Goal: Task Accomplishment & Management: Manage account settings

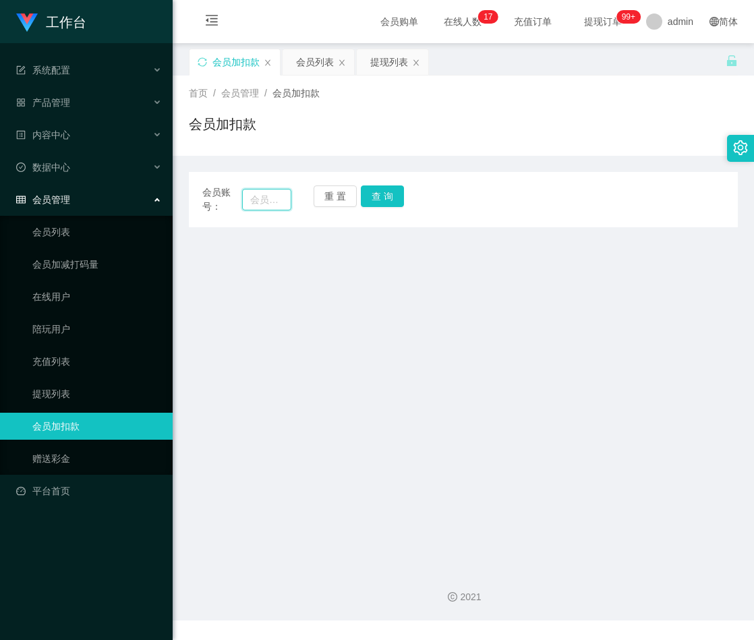
click at [249, 196] on input "text" at bounding box center [266, 200] width 49 height 22
paste input "AndyWoo"
type input "AndyWoo"
click at [380, 191] on button "查 询" at bounding box center [382, 196] width 43 height 22
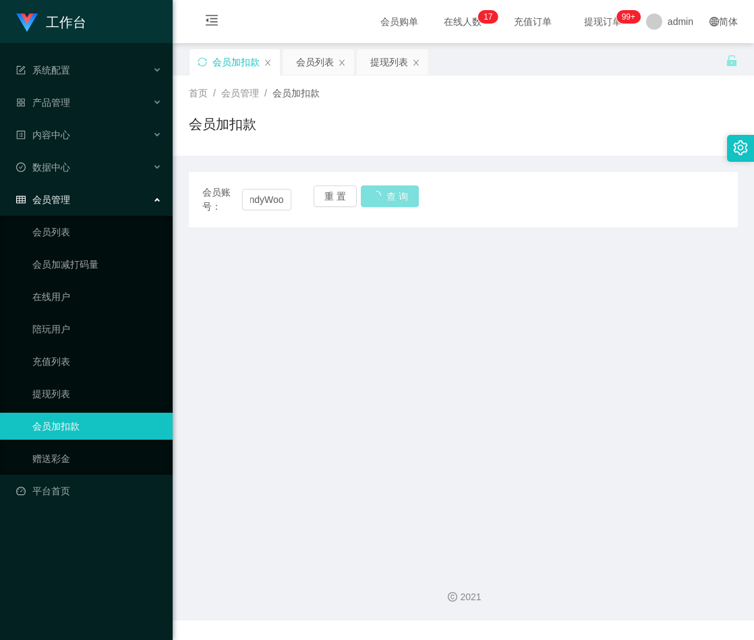
scroll to position [0, 0]
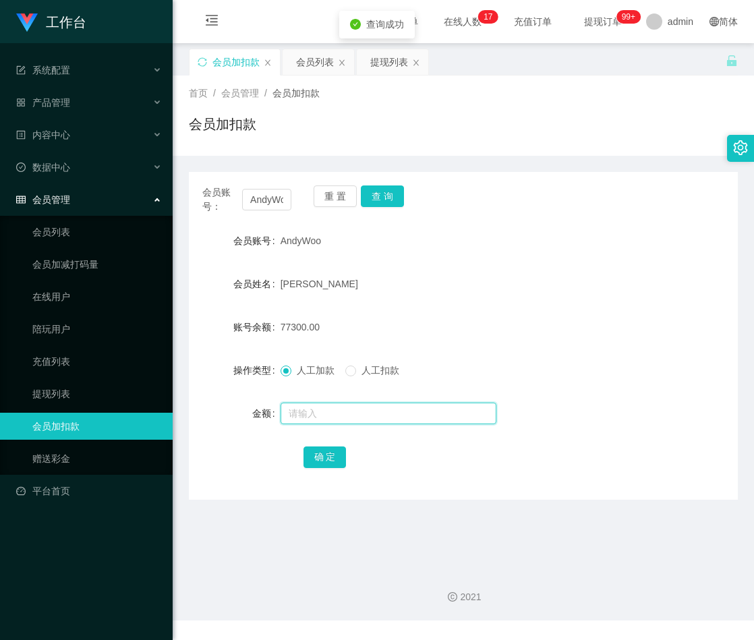
click at [328, 413] on input "text" at bounding box center [389, 414] width 216 height 22
click at [326, 413] on input "text" at bounding box center [389, 414] width 216 height 22
paste input "20000"
type input "20000"
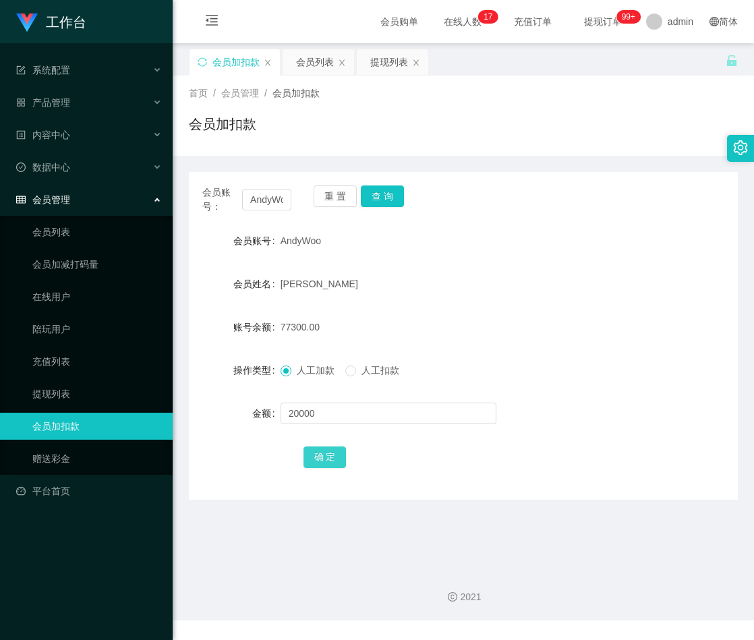
click at [318, 455] on button "确 定" at bounding box center [324, 457] width 43 height 22
click at [330, 196] on button "重 置" at bounding box center [335, 196] width 43 height 22
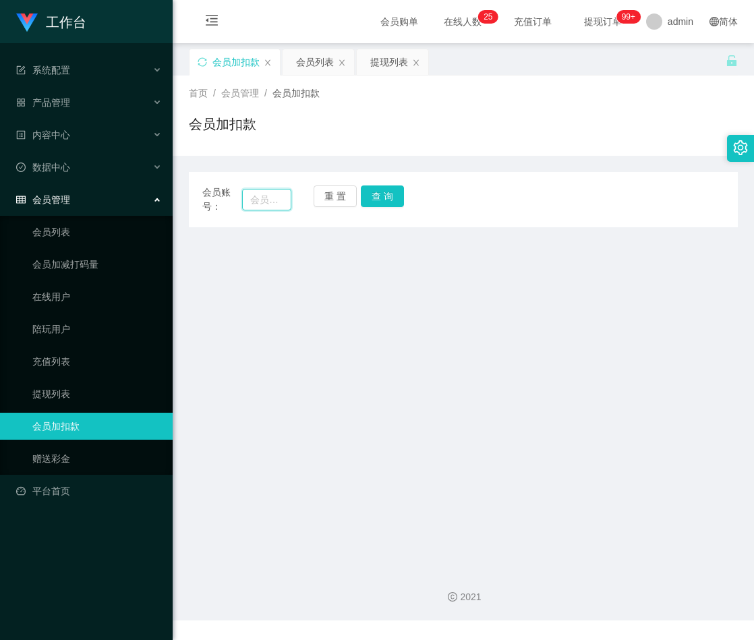
click at [274, 199] on input "text" at bounding box center [266, 200] width 49 height 22
paste input "551011"
type input "551011"
click at [394, 187] on button "查 询" at bounding box center [382, 196] width 43 height 22
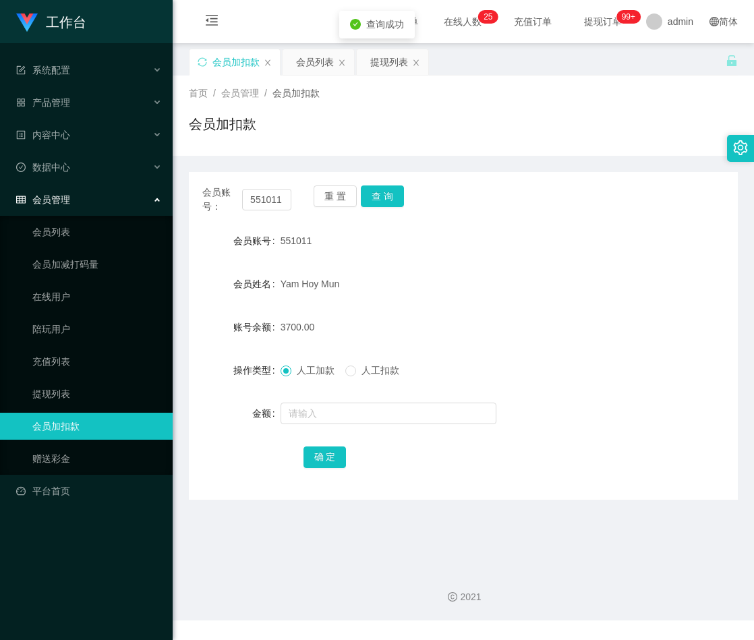
click at [320, 424] on div at bounding box center [441, 413] width 320 height 27
drag, startPoint x: 340, startPoint y: 416, endPoint x: 359, endPoint y: 417, distance: 19.6
click at [340, 416] on input "text" at bounding box center [389, 414] width 216 height 22
drag, startPoint x: 345, startPoint y: 418, endPoint x: 368, endPoint y: 430, distance: 25.6
click at [345, 418] on input "text" at bounding box center [389, 414] width 216 height 22
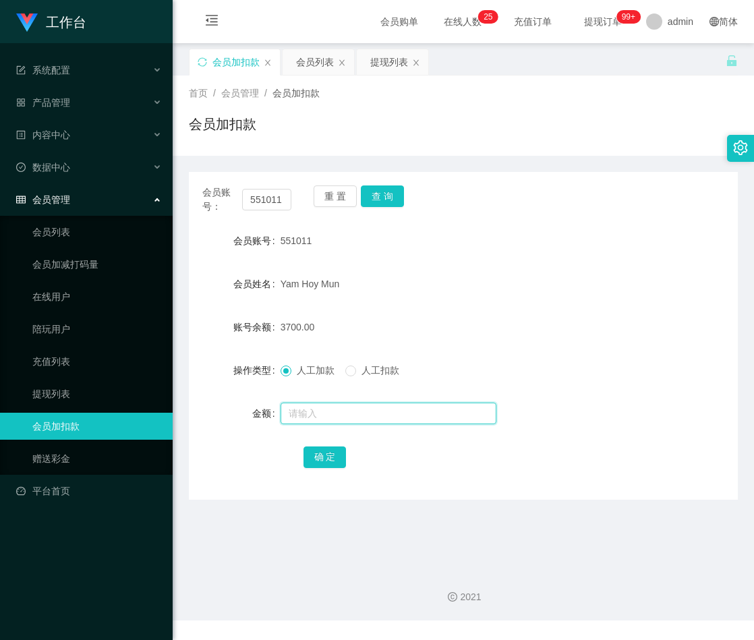
paste input "4500"
type input "4500"
click at [322, 464] on button "确 定" at bounding box center [324, 457] width 43 height 22
click at [326, 200] on button "重 置" at bounding box center [335, 196] width 43 height 22
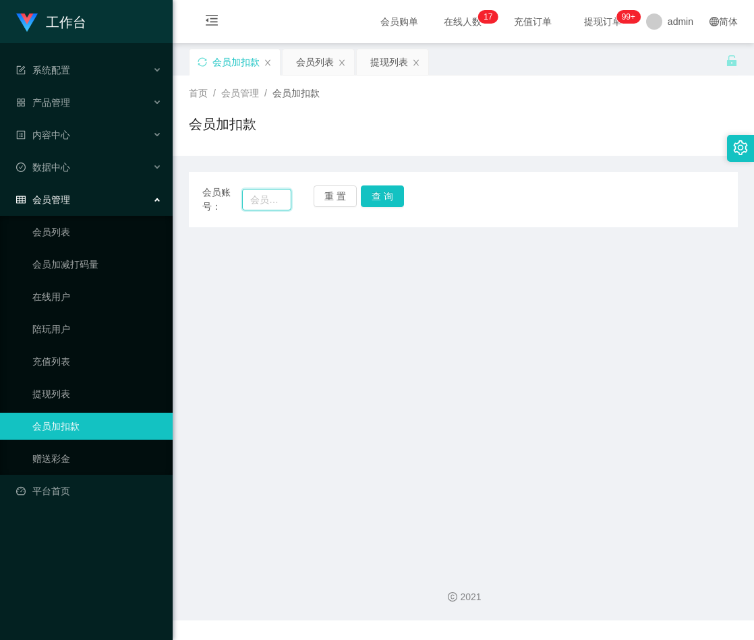
click at [261, 202] on input "text" at bounding box center [266, 200] width 49 height 22
paste input "AndyWoo"
type input "AndyWoo"
drag, startPoint x: 380, startPoint y: 199, endPoint x: 395, endPoint y: 205, distance: 16.0
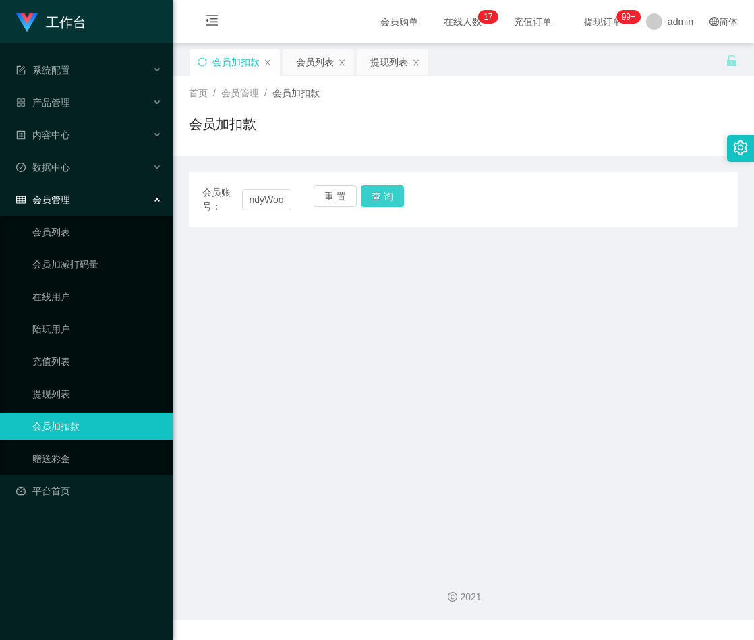
click at [380, 199] on button "查 询" at bounding box center [382, 196] width 43 height 22
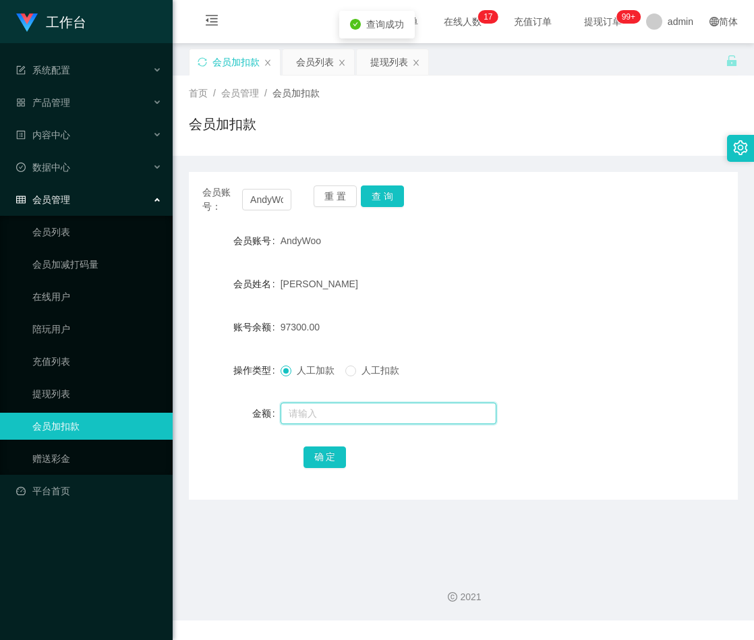
click at [324, 413] on input "text" at bounding box center [389, 414] width 216 height 22
click at [388, 415] on input "text" at bounding box center [389, 414] width 216 height 22
type input "30000"
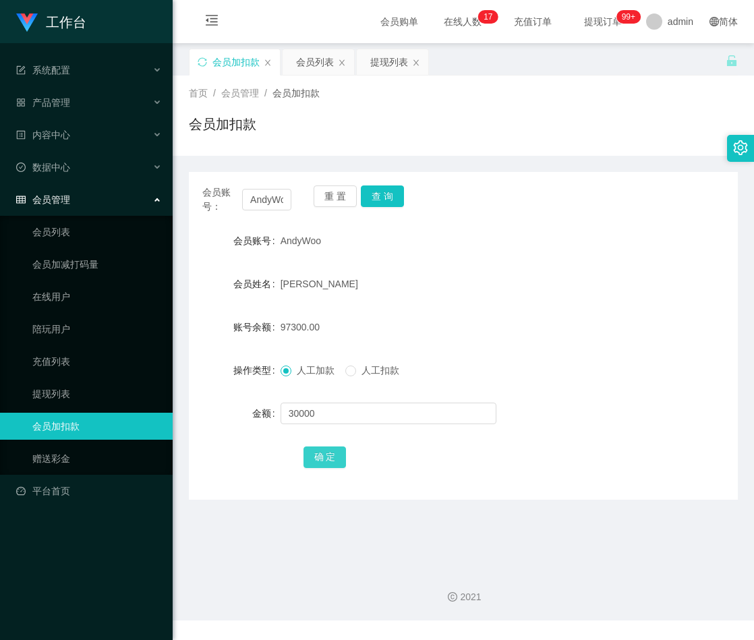
click at [330, 461] on button "确 定" at bounding box center [324, 457] width 43 height 22
click at [336, 195] on button "重 置" at bounding box center [335, 196] width 43 height 22
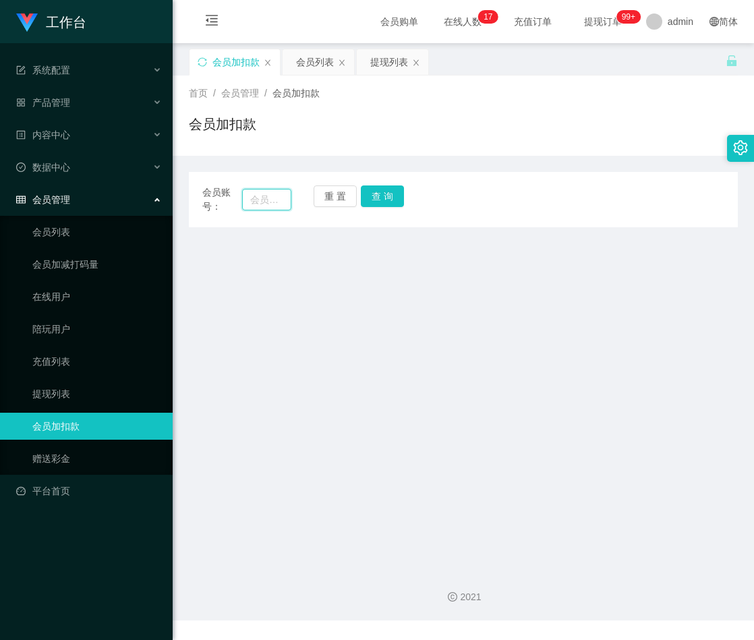
click at [268, 194] on input "text" at bounding box center [266, 200] width 49 height 22
paste input "KEAHTR89"
type input "KEAHTR89"
drag, startPoint x: 388, startPoint y: 194, endPoint x: 405, endPoint y: 226, distance: 35.6
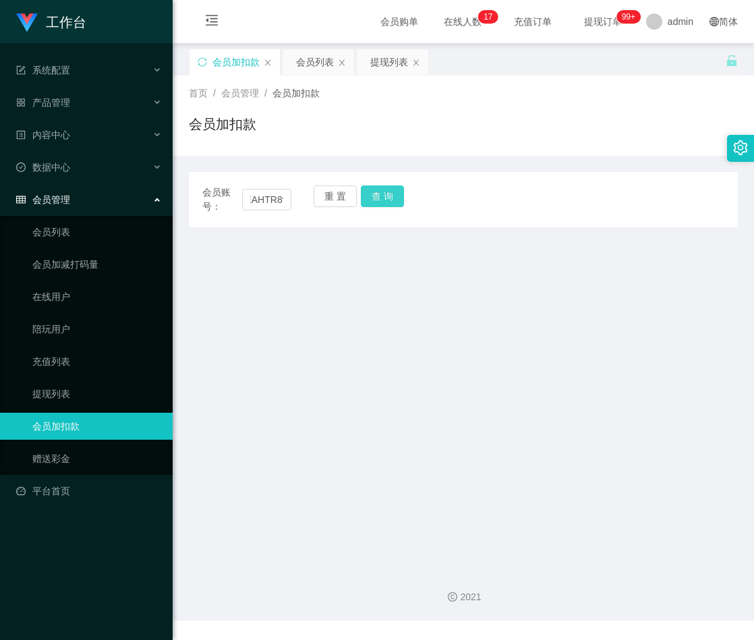
click at [388, 194] on button "查 询" at bounding box center [382, 196] width 43 height 22
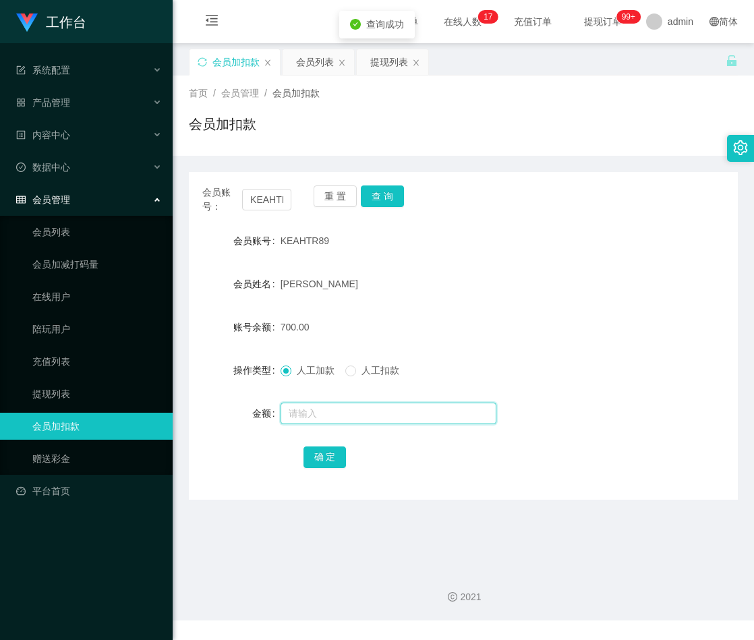
click at [322, 409] on input "text" at bounding box center [389, 414] width 216 height 22
click at [335, 409] on input "text" at bounding box center [389, 414] width 216 height 22
paste input "2000"
type input "2000"
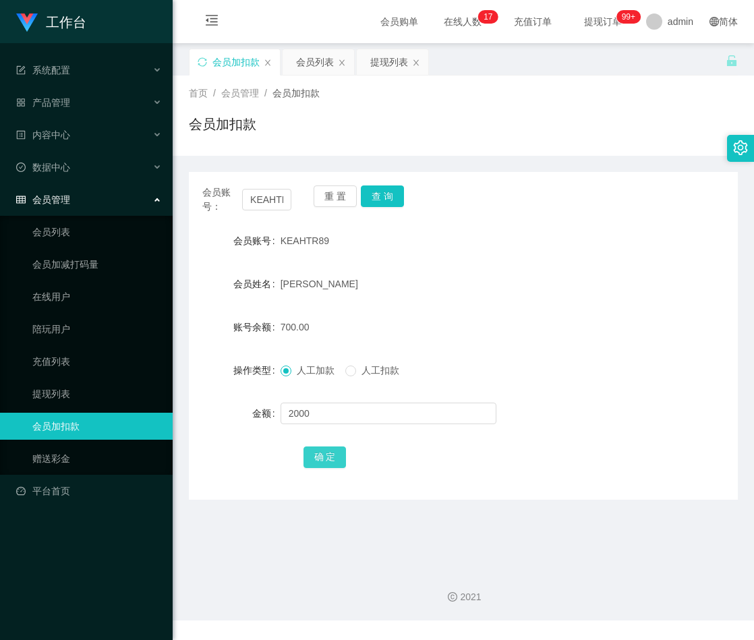
click at [330, 454] on button "确 定" at bounding box center [324, 457] width 43 height 22
click at [329, 191] on button "重 置" at bounding box center [335, 196] width 43 height 22
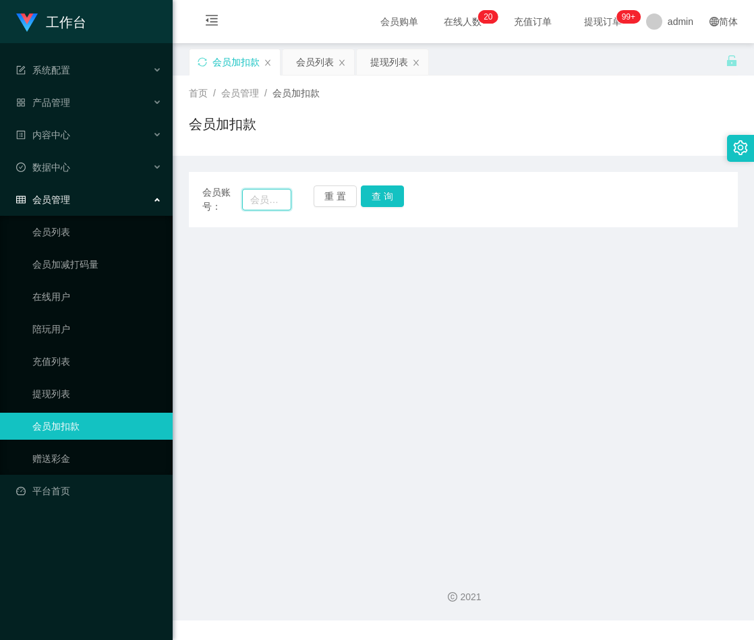
click at [270, 198] on input "text" at bounding box center [266, 200] width 49 height 22
paste input "551011"
type input "551011"
drag, startPoint x: 407, startPoint y: 200, endPoint x: 388, endPoint y: 200, distance: 18.2
click at [407, 200] on div "会员账号： 551011 重 置 查 询" at bounding box center [463, 199] width 549 height 28
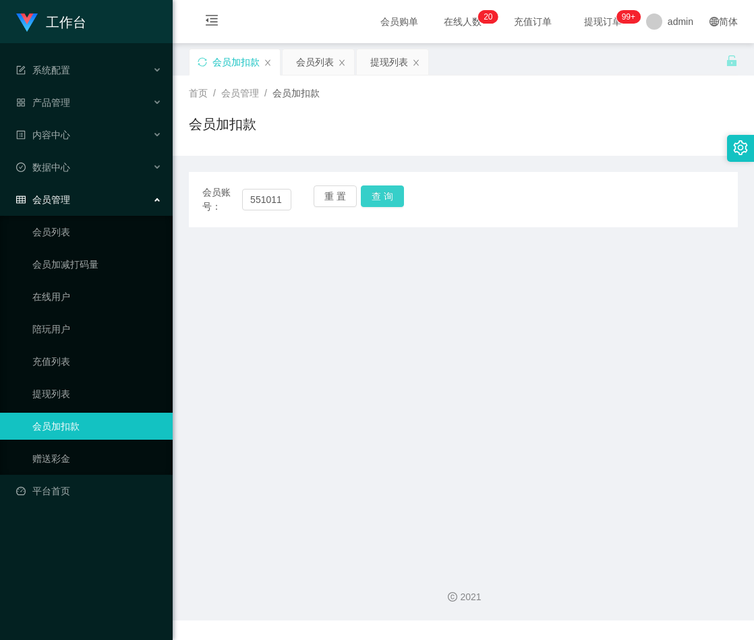
click at [387, 198] on button "查 询" at bounding box center [382, 196] width 43 height 22
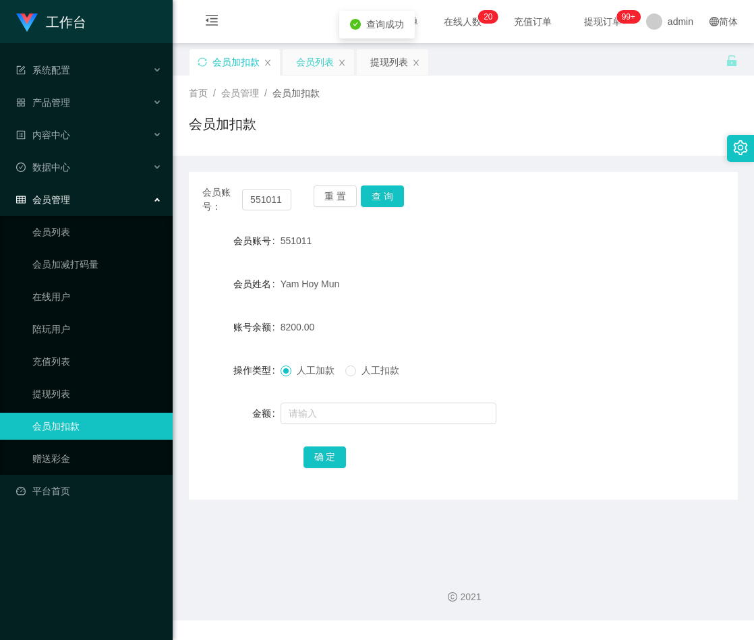
click at [319, 64] on div "会员列表" at bounding box center [315, 62] width 38 height 26
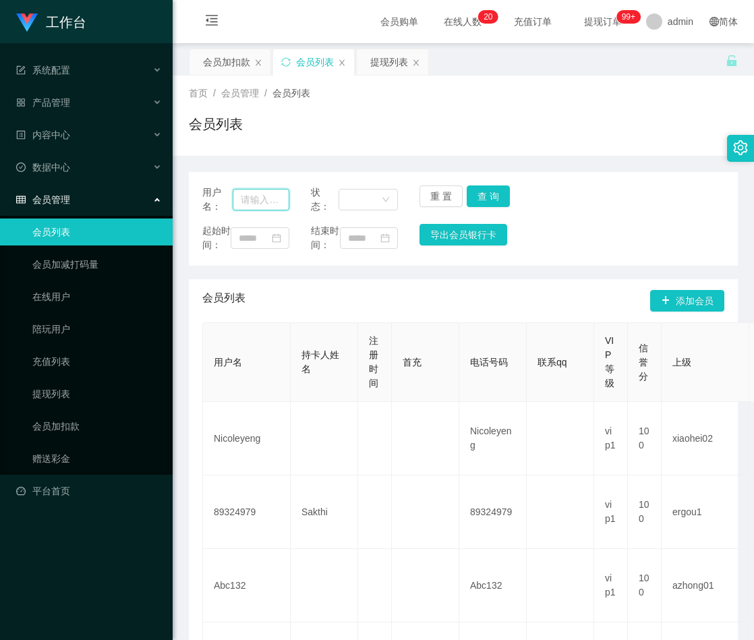
click at [258, 197] on input "text" at bounding box center [261, 200] width 57 height 22
paste input "551011"
type input "551011"
click at [495, 194] on button "查 询" at bounding box center [488, 196] width 43 height 22
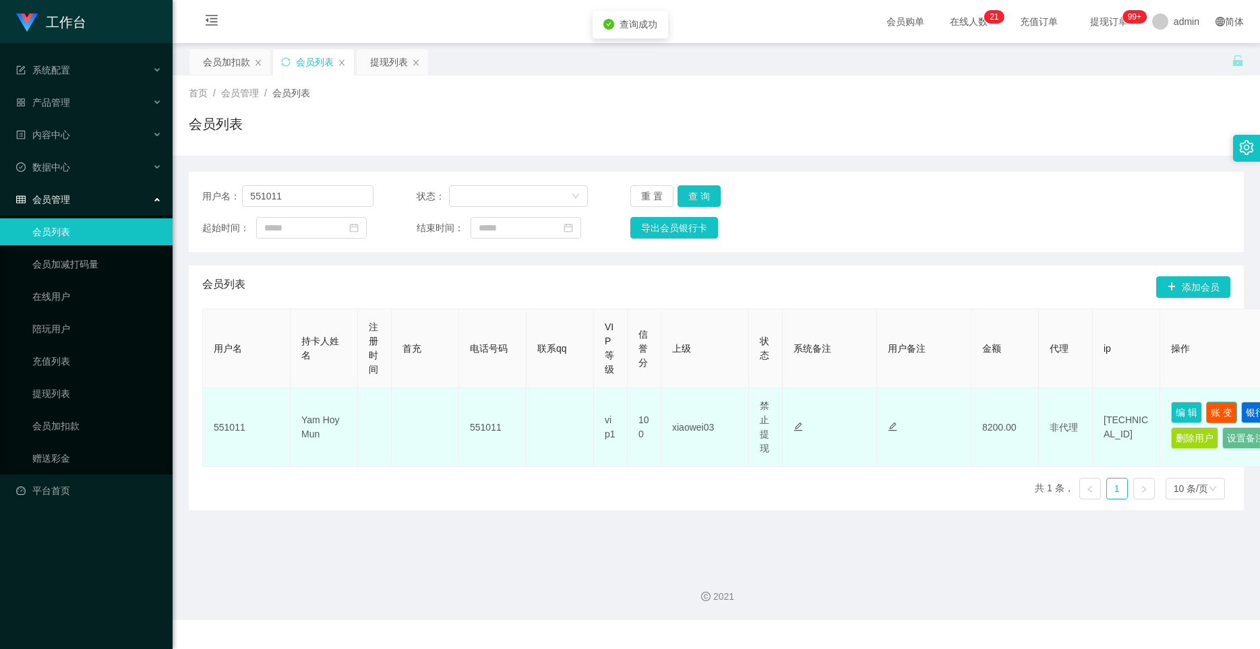
click at [753, 406] on button "账 变" at bounding box center [1221, 413] width 31 height 22
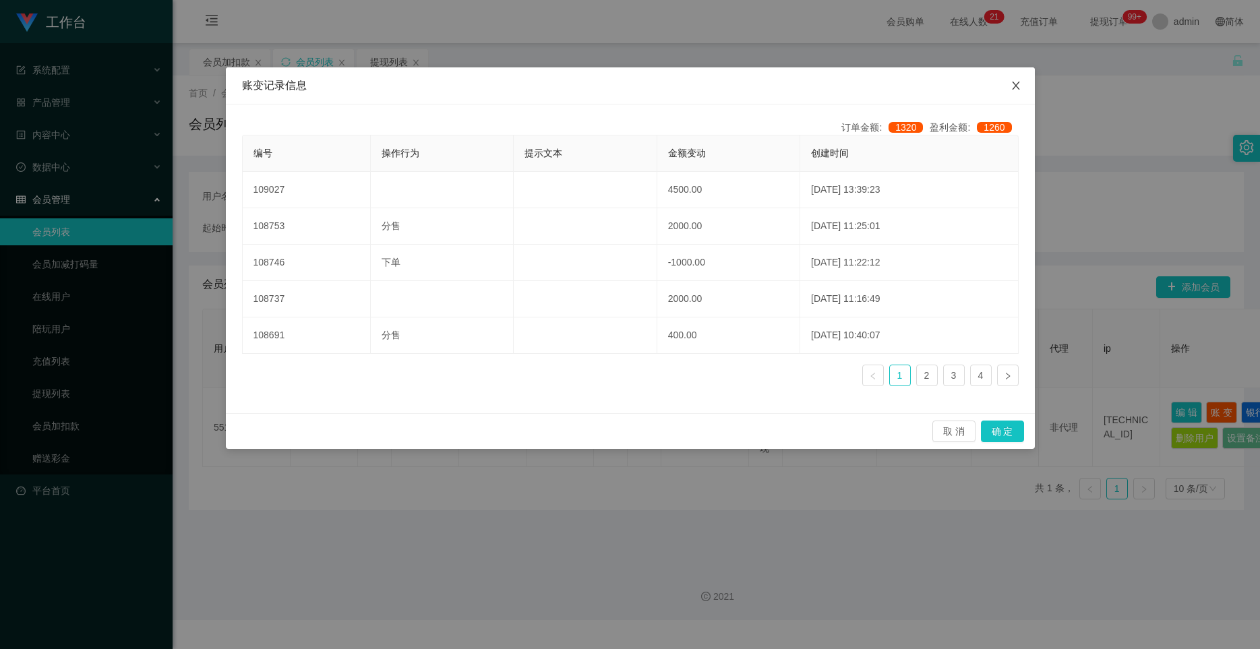
click at [753, 84] on span "Close" at bounding box center [1016, 86] width 38 height 38
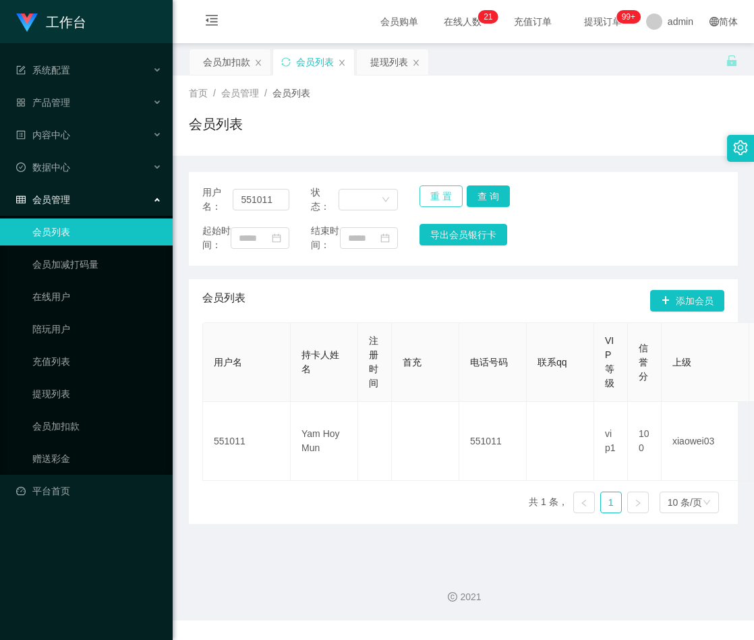
click at [439, 191] on button "重 置" at bounding box center [440, 196] width 43 height 22
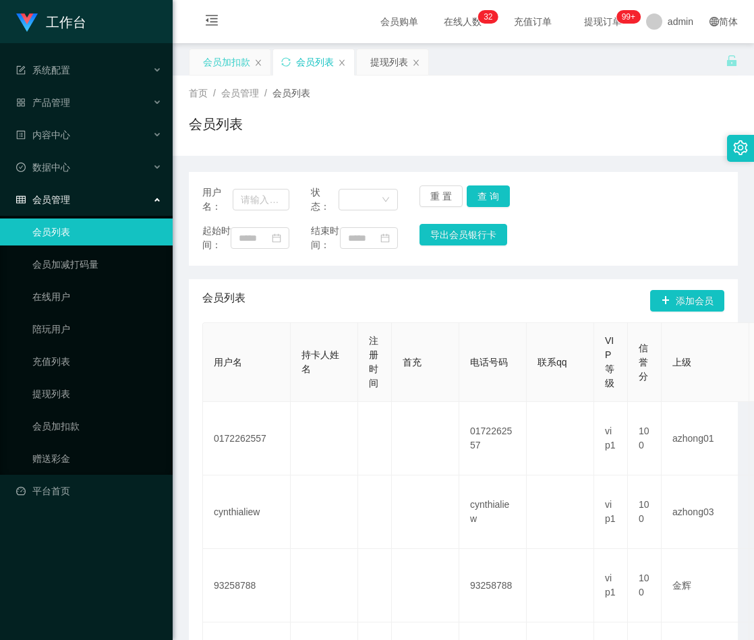
click at [235, 62] on div "会员加扣款" at bounding box center [226, 62] width 47 height 26
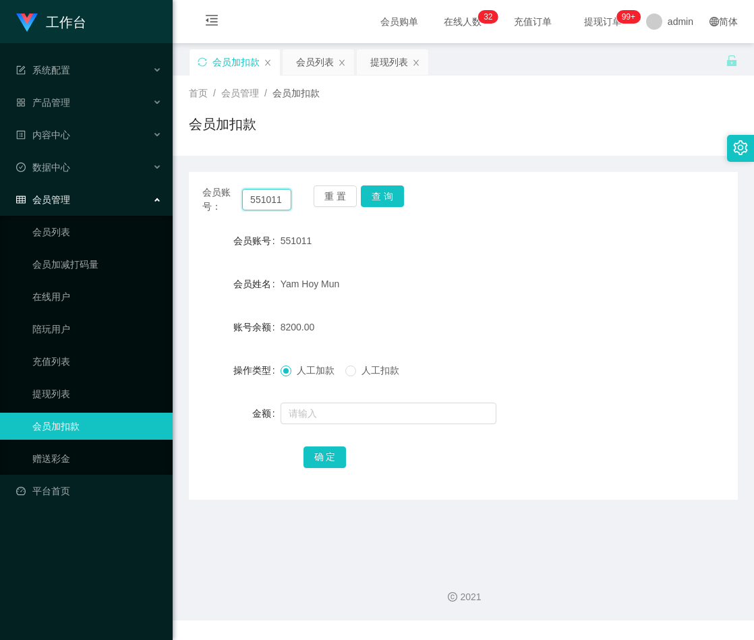
click at [266, 199] on input "551011" at bounding box center [266, 200] width 49 height 22
click at [326, 197] on button "重 置" at bounding box center [335, 196] width 43 height 22
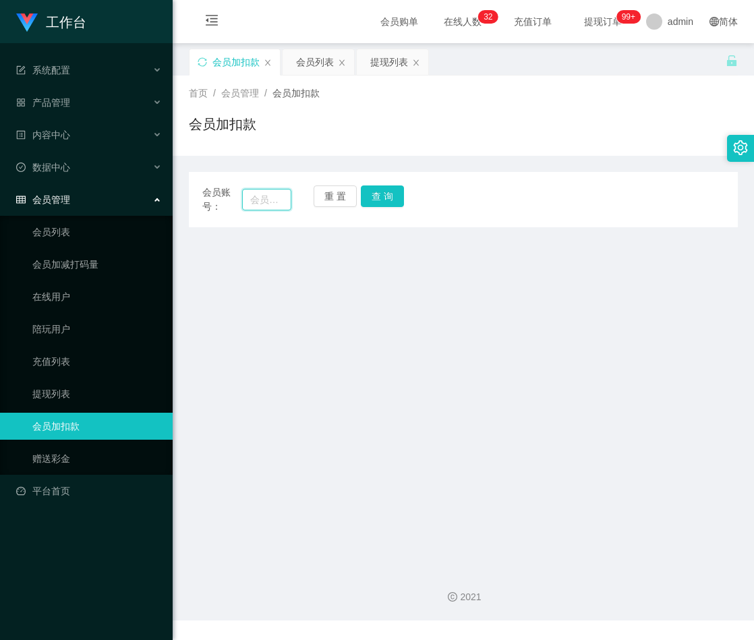
click at [283, 200] on input "text" at bounding box center [266, 200] width 49 height 22
paste input "ChuahBoonSing"
type input "ChuahBoonSing"
click at [375, 200] on button "查 询" at bounding box center [382, 196] width 43 height 22
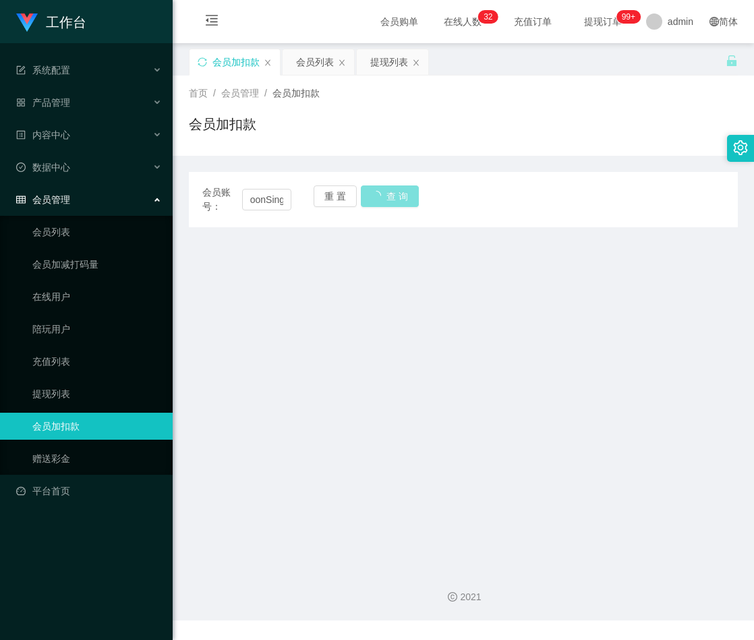
scroll to position [0, 0]
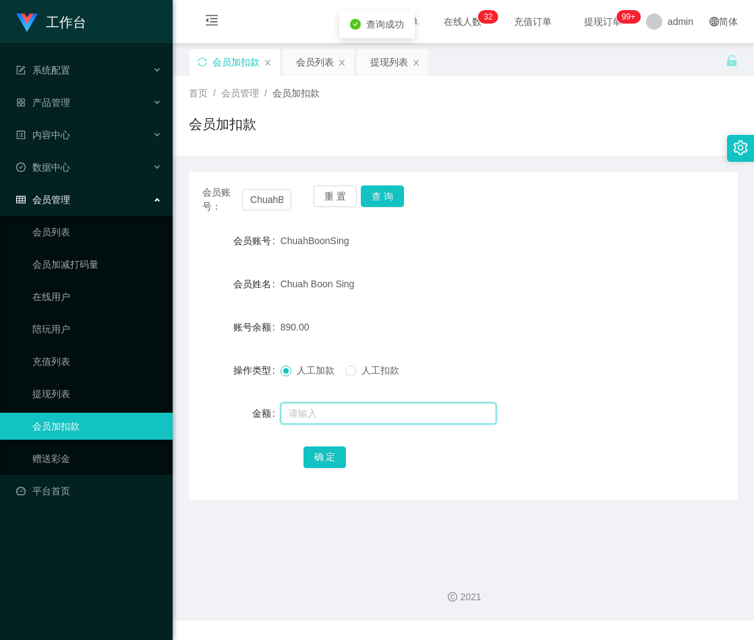
click at [337, 416] on input "text" at bounding box center [389, 414] width 216 height 22
click at [325, 417] on input "text" at bounding box center [389, 414] width 216 height 22
paste input "2000"
type input "2000"
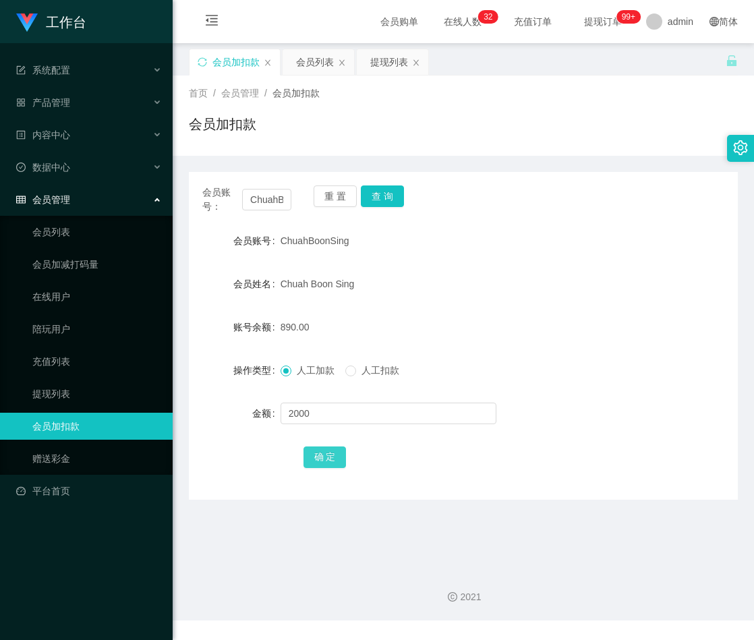
drag, startPoint x: 320, startPoint y: 456, endPoint x: 364, endPoint y: 448, distance: 44.6
click at [320, 456] on button "确 定" at bounding box center [324, 457] width 43 height 22
click at [336, 196] on button "重 置" at bounding box center [335, 196] width 43 height 22
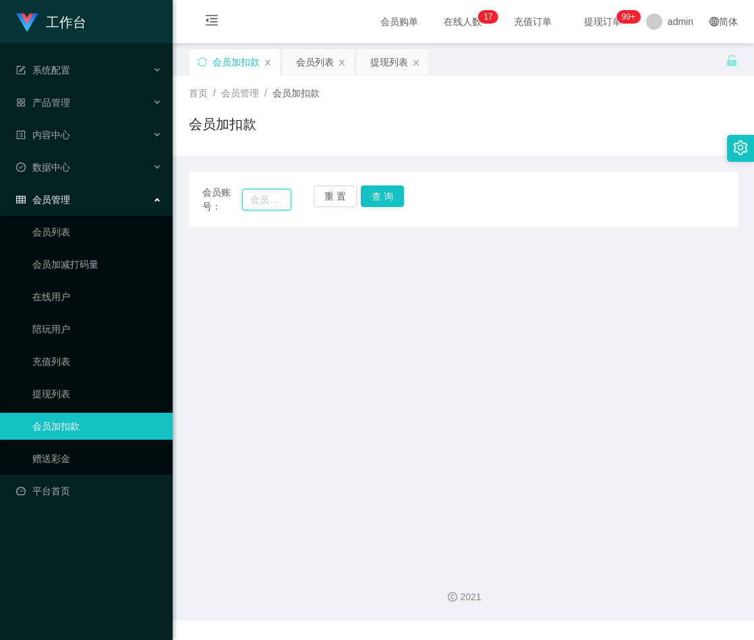
click at [270, 198] on input "text" at bounding box center [266, 200] width 49 height 22
paste input "lalamove90"
type input "lalamove90"
click at [385, 200] on button "查 询" at bounding box center [382, 196] width 43 height 22
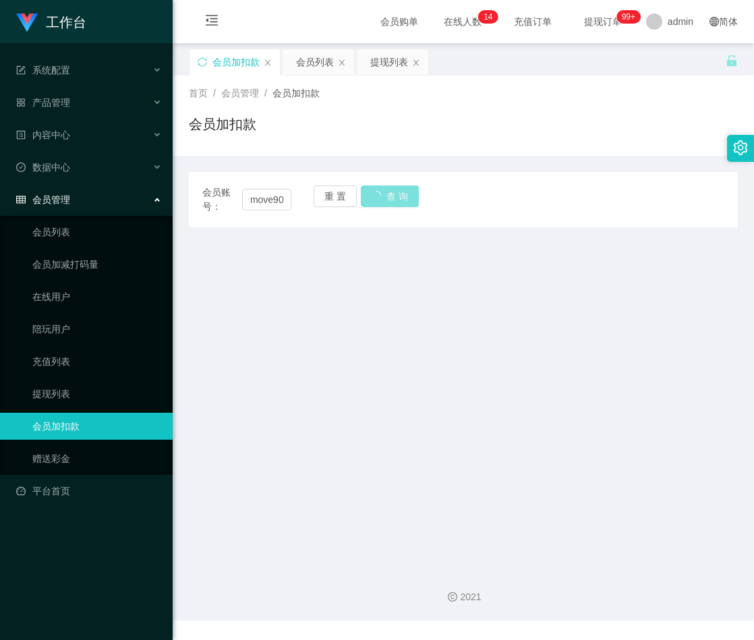
scroll to position [0, 0]
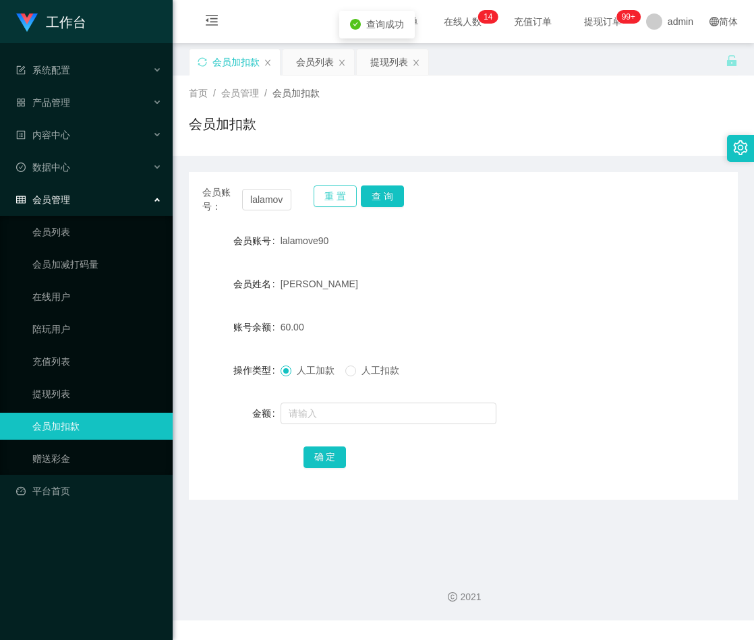
click at [327, 194] on button "重 置" at bounding box center [335, 196] width 43 height 22
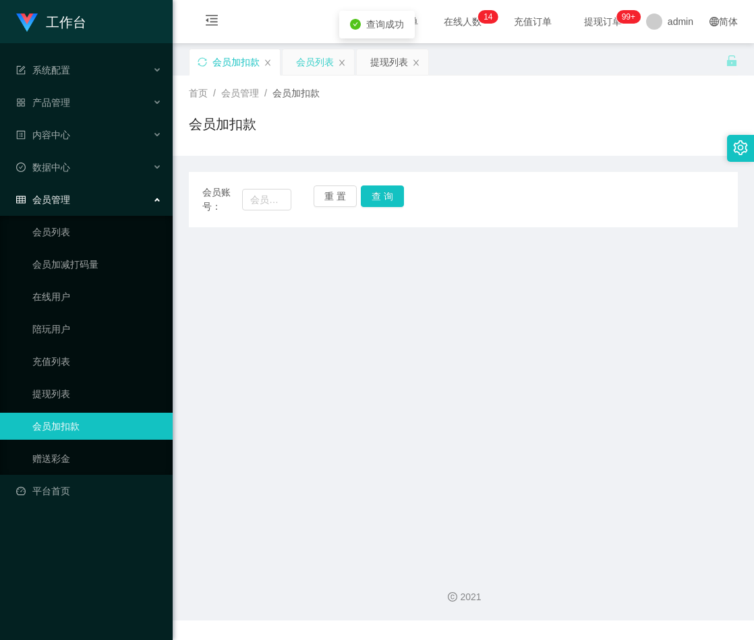
click at [313, 64] on div "会员列表" at bounding box center [315, 62] width 38 height 26
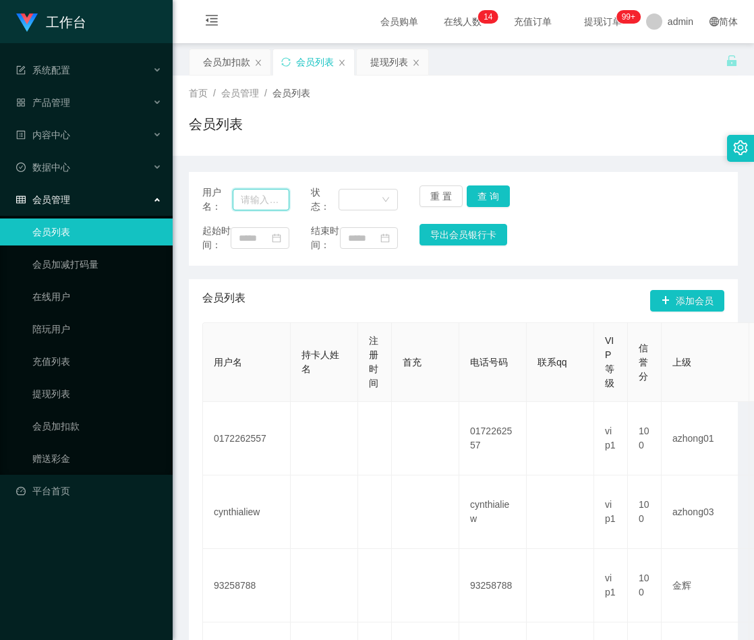
click at [278, 196] on input "text" at bounding box center [261, 200] width 57 height 22
paste input "lalamove90"
type input "lalamove90"
click at [473, 198] on button "查 询" at bounding box center [488, 196] width 43 height 22
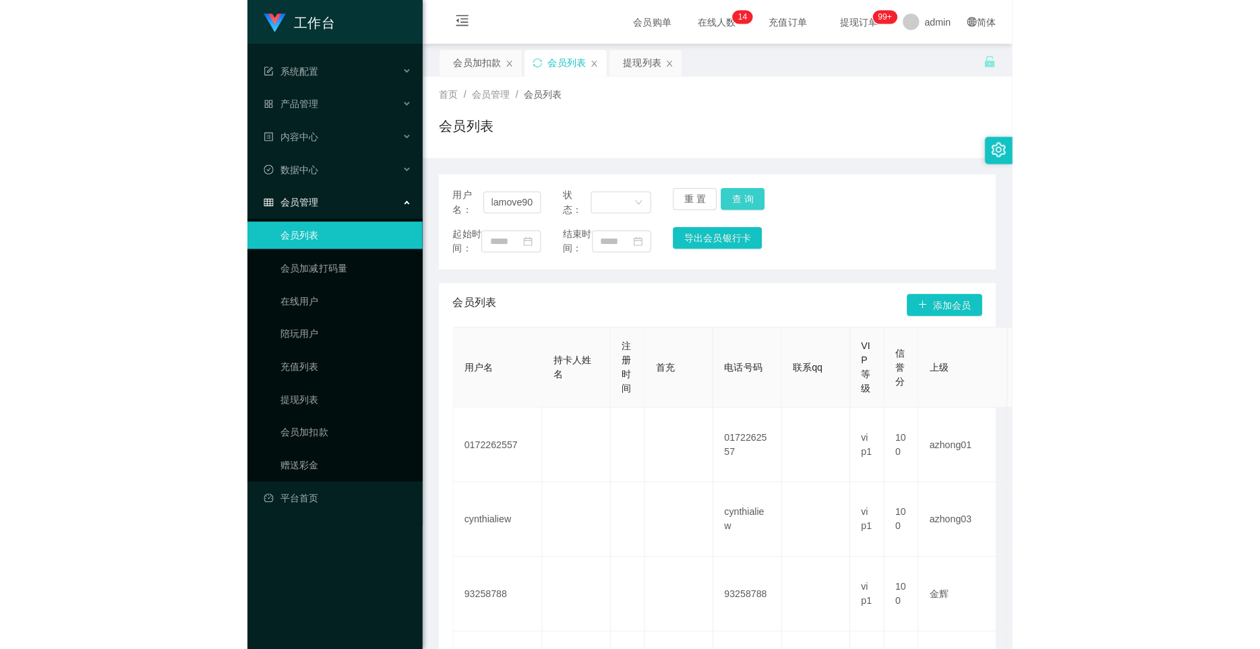
scroll to position [0, 0]
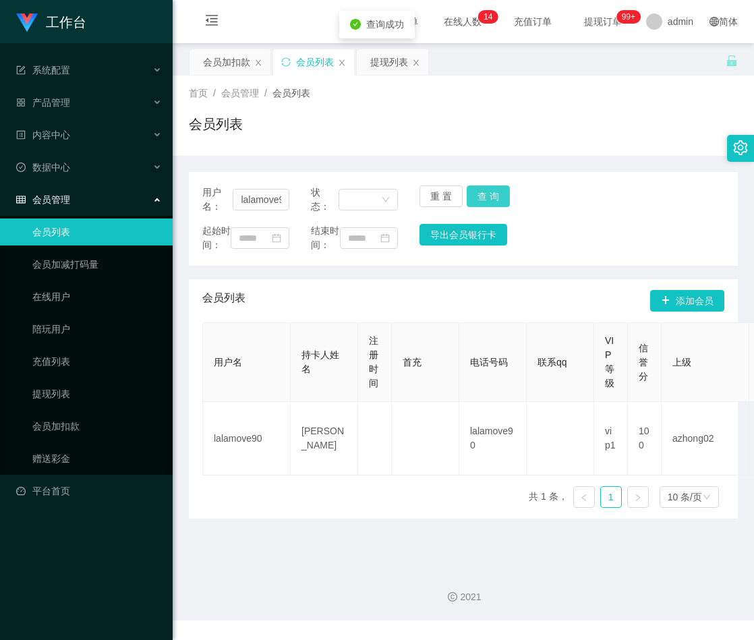
click at [483, 194] on button "查 询" at bounding box center [488, 196] width 43 height 22
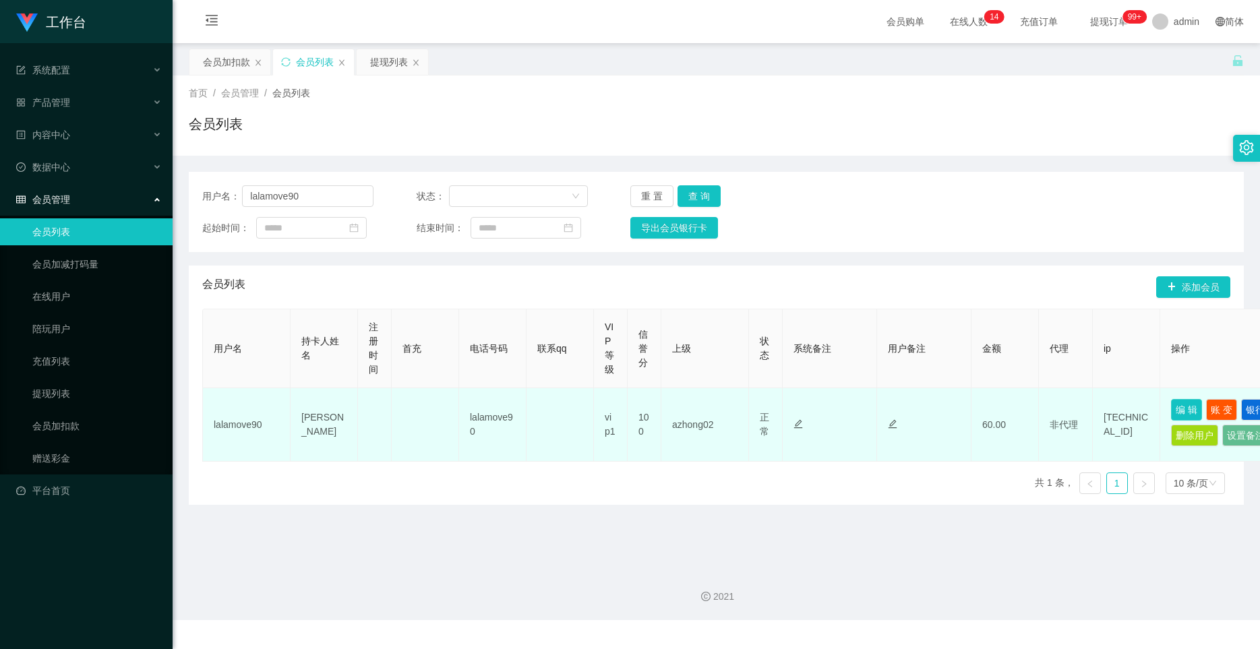
click at [753, 414] on button "编 辑" at bounding box center [1186, 410] width 31 height 22
type input "lalamove90"
type input "[PERSON_NAME]"
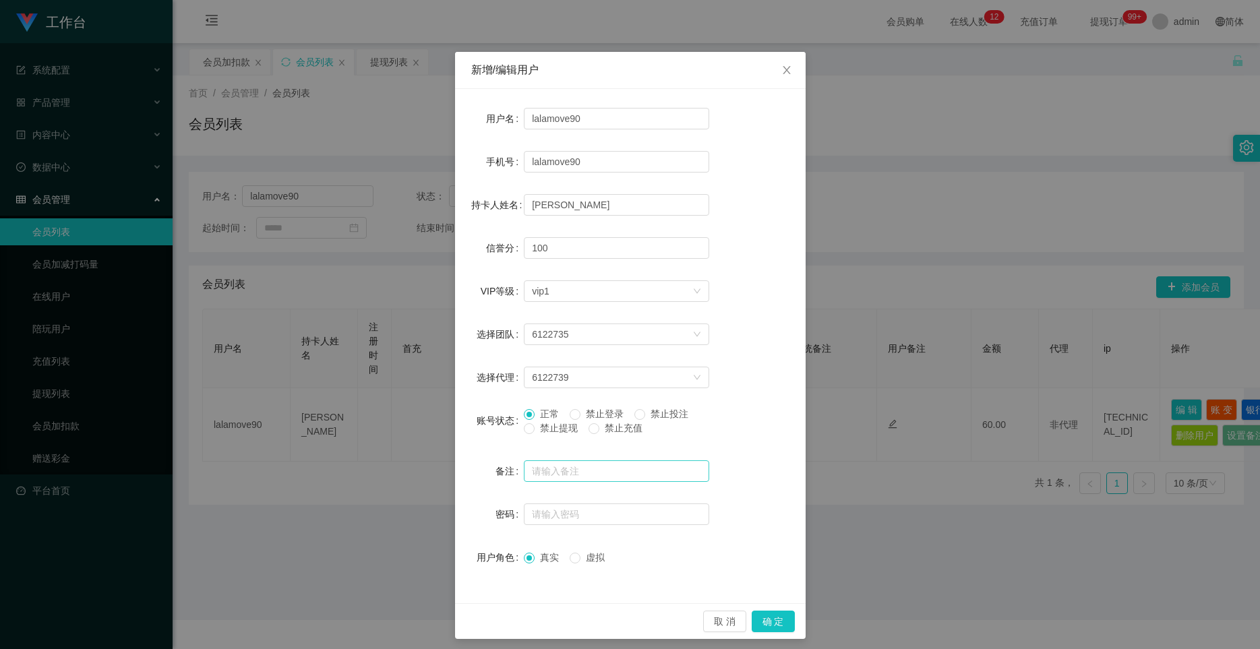
scroll to position [22, 0]
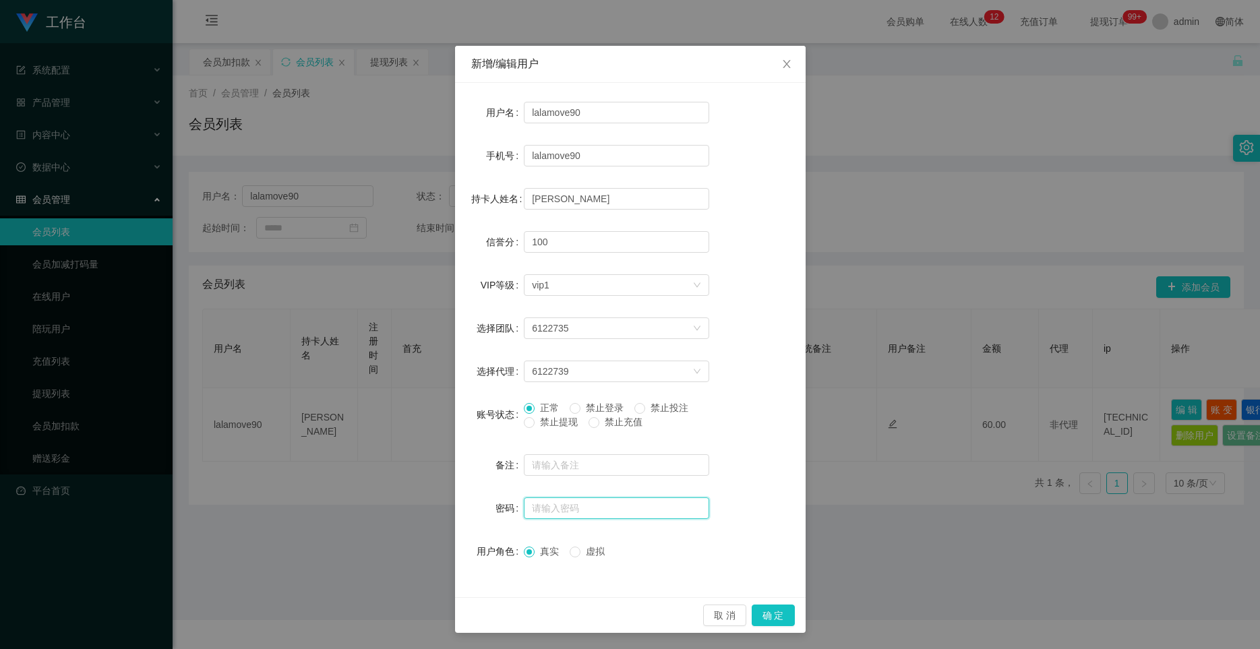
click at [564, 506] on input "text" at bounding box center [616, 509] width 185 height 22
paste input "123456"
type input "123456"
click at [753, 616] on button "确 定" at bounding box center [773, 616] width 43 height 22
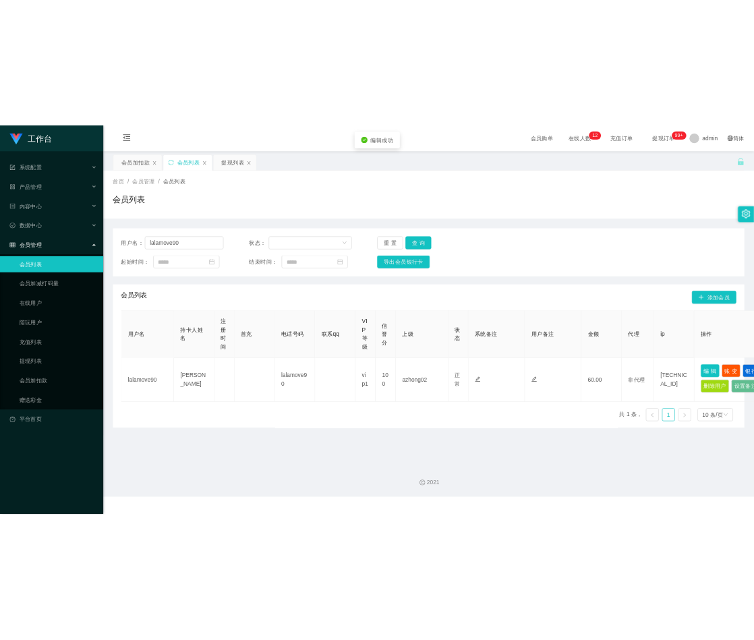
scroll to position [0, 0]
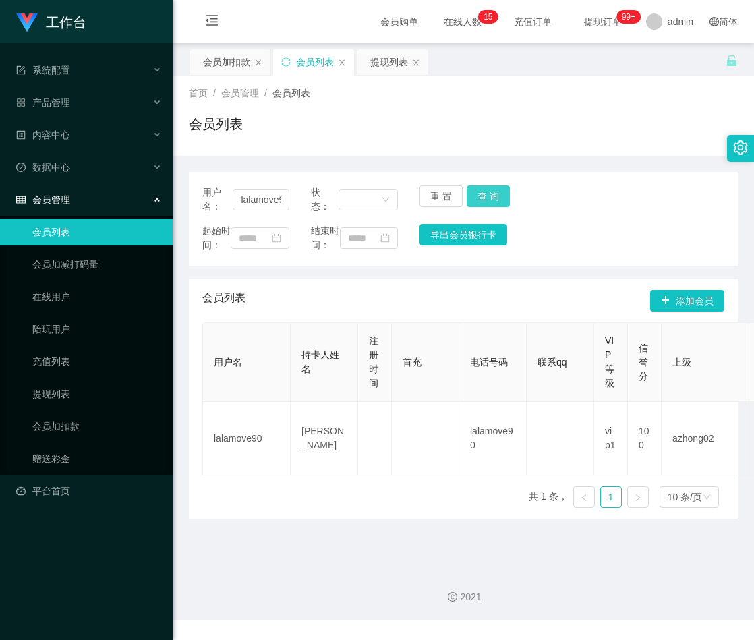
click at [486, 200] on button "查 询" at bounding box center [488, 196] width 43 height 22
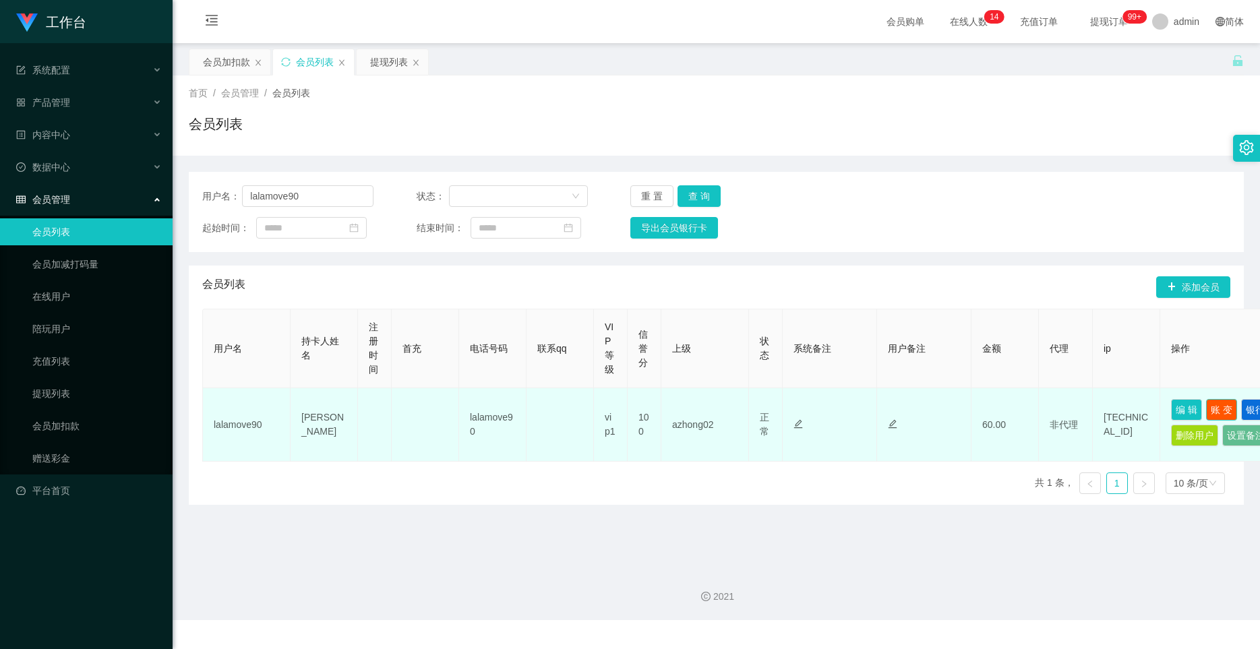
click at [753, 408] on button "账 变" at bounding box center [1221, 410] width 31 height 22
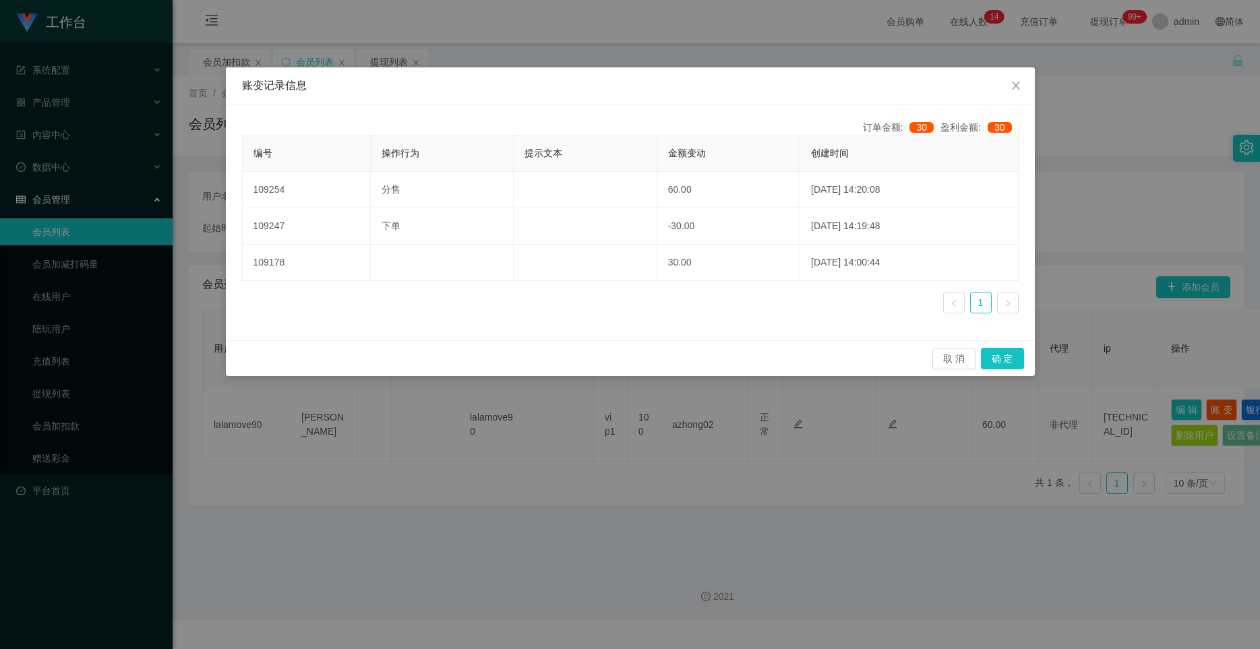
click at [753, 409] on div "账变记录信息 订单金额: 30 盈利金额: 30 编号 操作行为 提示文本 金额变动 创建时间 109254 分售 60.00 [DATE] 14:20:08…" at bounding box center [630, 324] width 1260 height 649
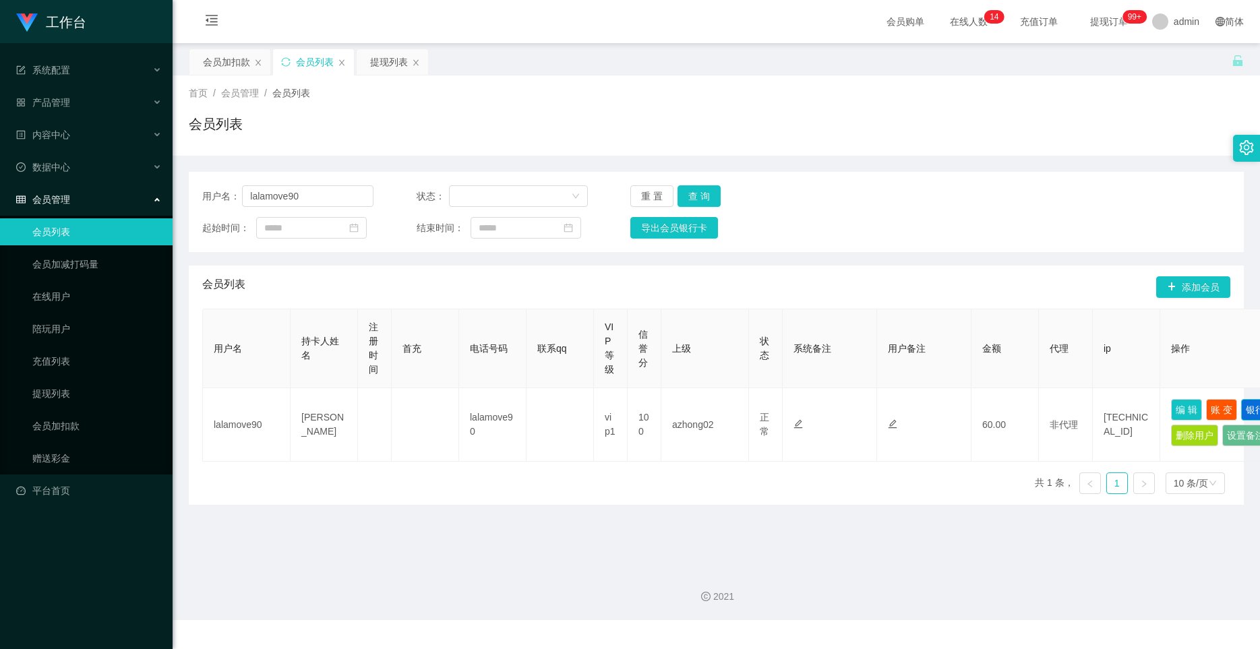
click at [753, 409] on button "银行卡" at bounding box center [1260, 410] width 38 height 22
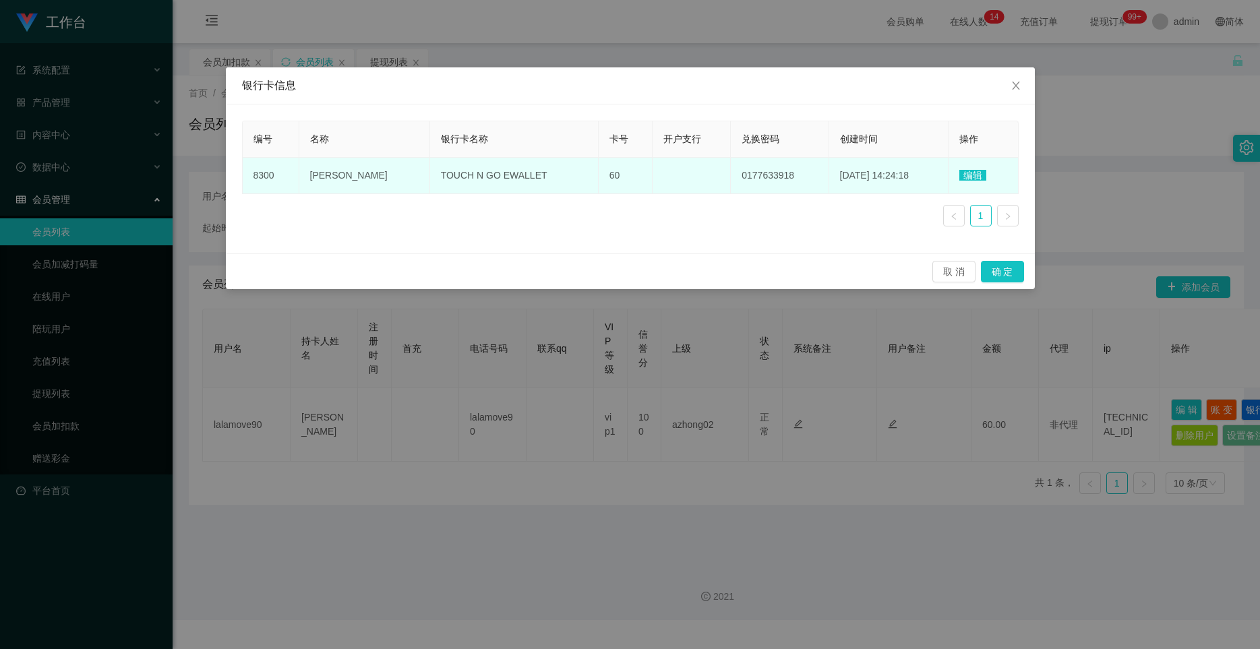
click at [753, 174] on span "编辑" at bounding box center [973, 175] width 27 height 11
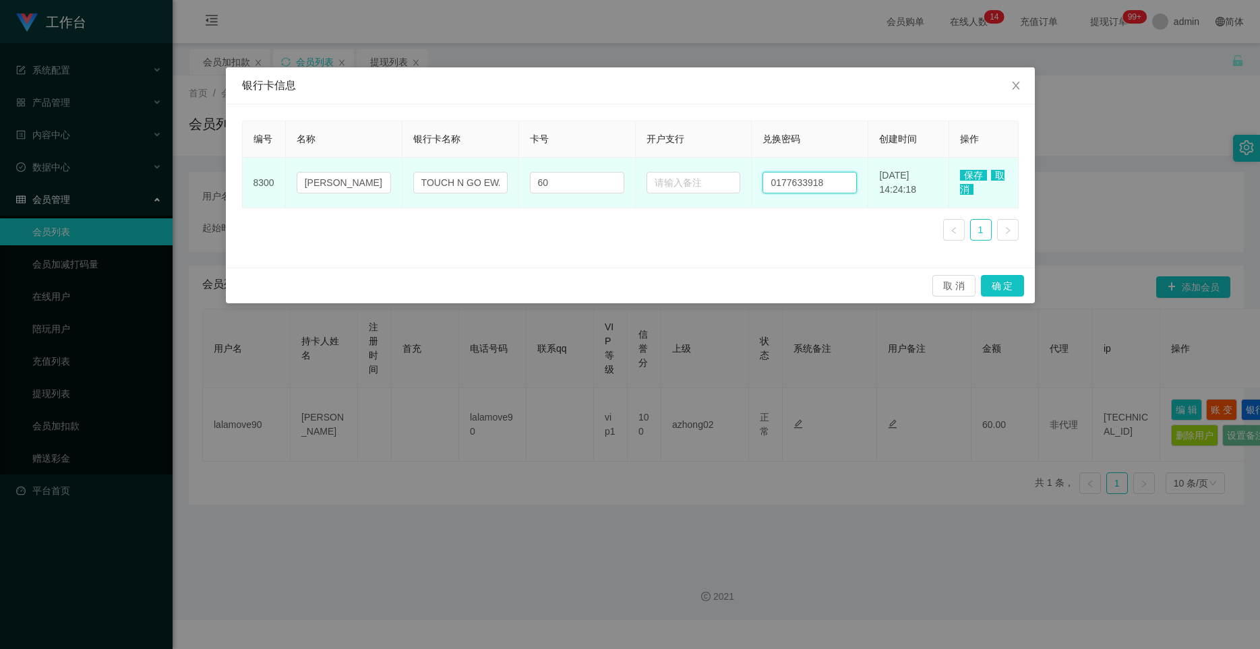
click at [753, 179] on input "0177633918" at bounding box center [810, 183] width 94 height 22
paste input "123456"
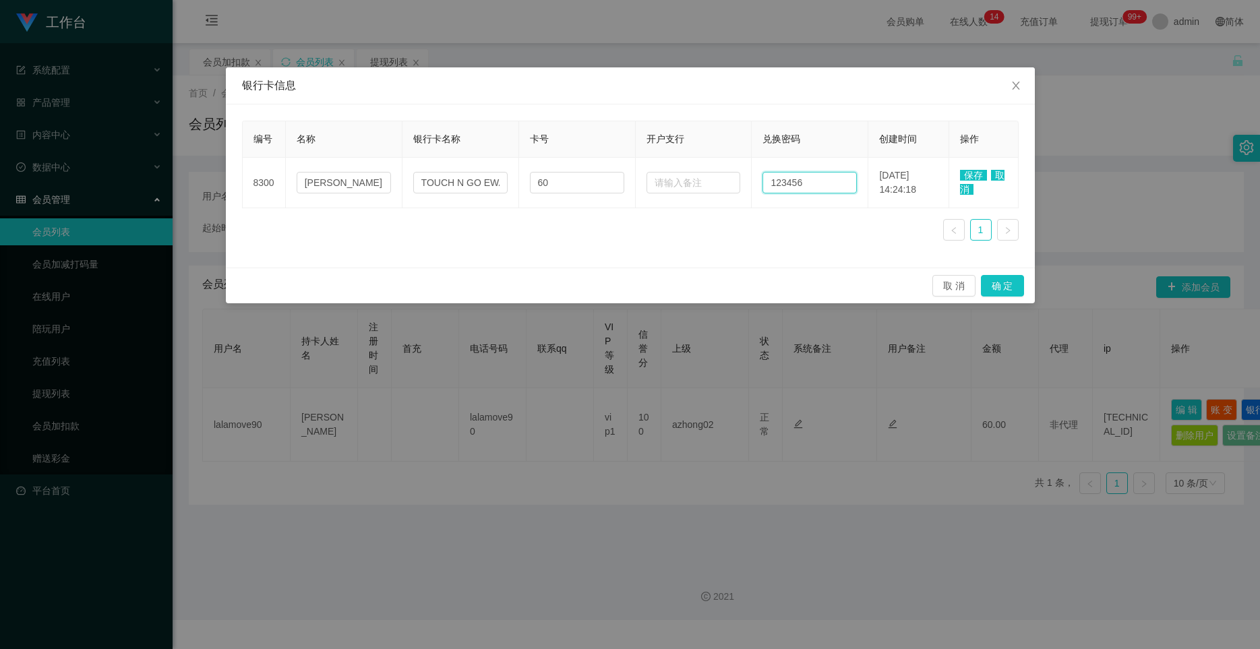
type input "123456"
click at [753, 175] on span "保存" at bounding box center [973, 175] width 27 height 11
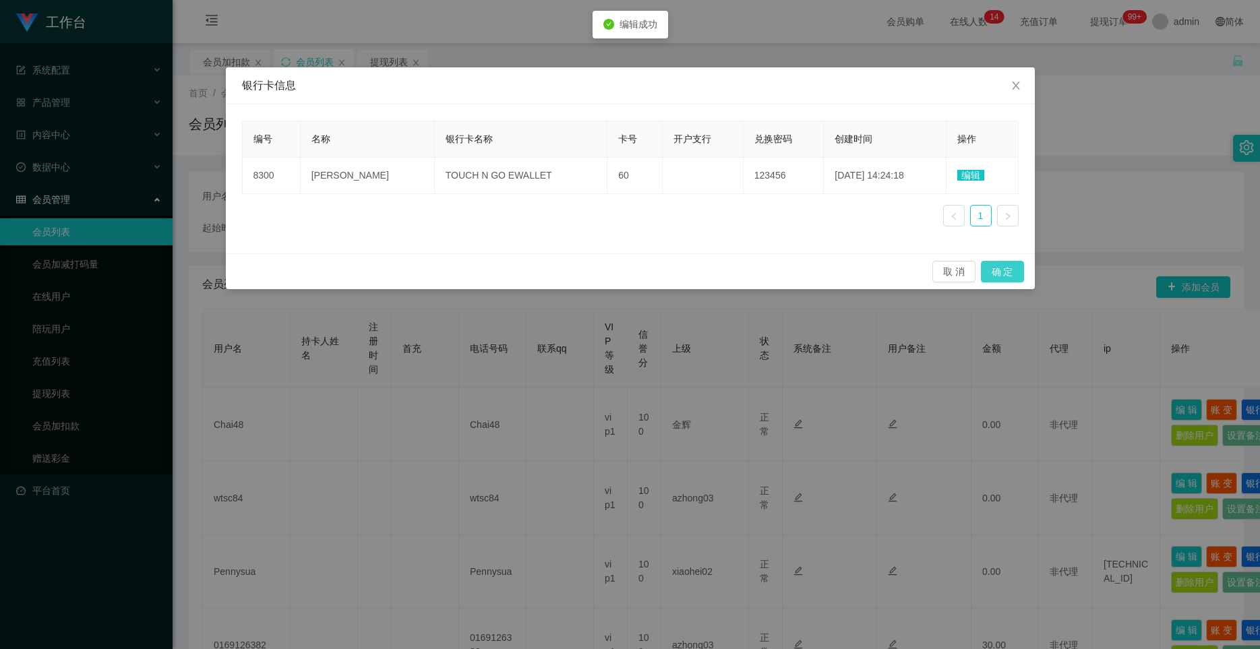
click at [753, 277] on button "确 定" at bounding box center [1002, 272] width 43 height 22
